Goal: Information Seeking & Learning: Learn about a topic

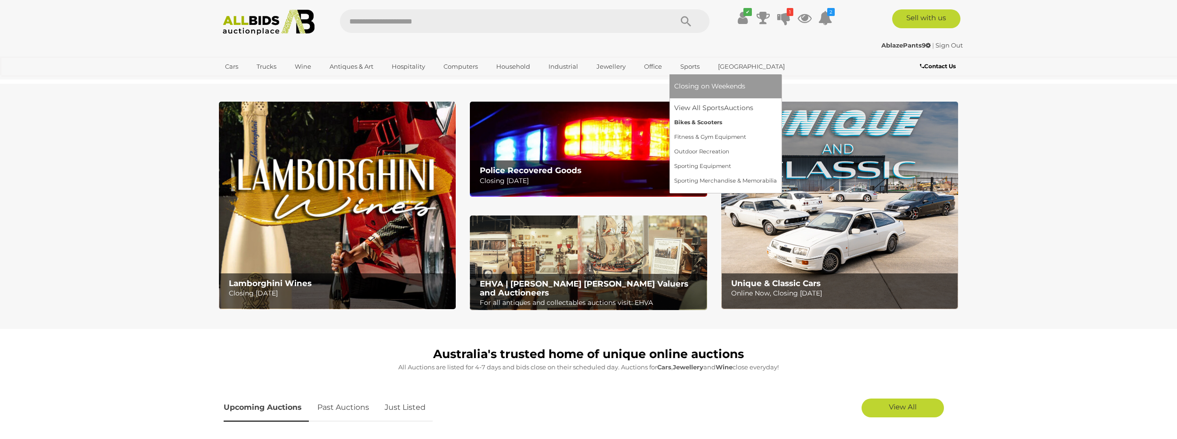
click at [702, 127] on link "Bikes & Scooters" at bounding box center [725, 122] width 103 height 15
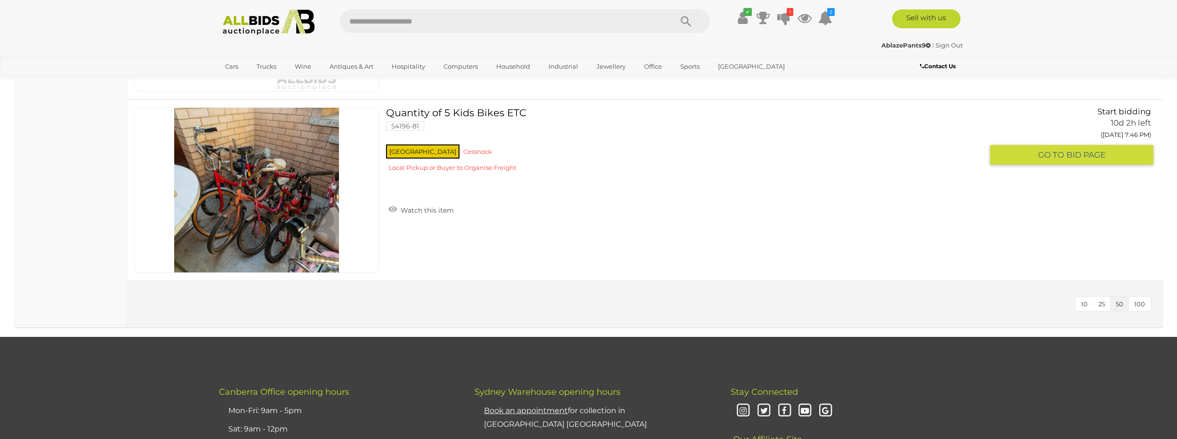
scroll to position [3203, 0]
click at [270, 175] on link at bounding box center [256, 190] width 245 height 166
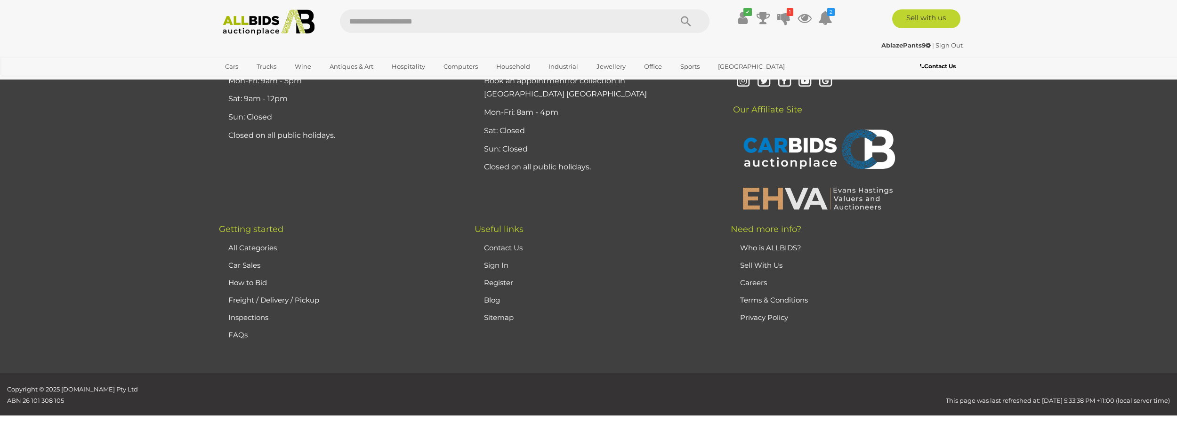
scroll to position [3253, 0]
